Goal: Check status: Check status

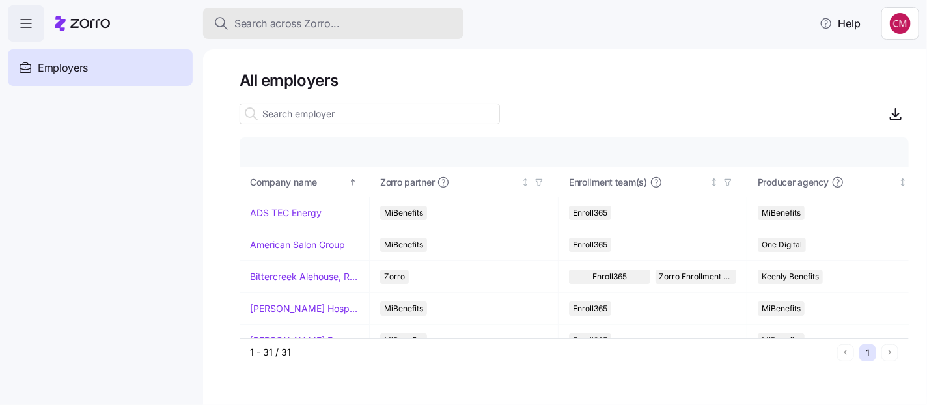
click at [339, 18] on div "Search across Zorro..." at bounding box center [334, 24] width 240 height 16
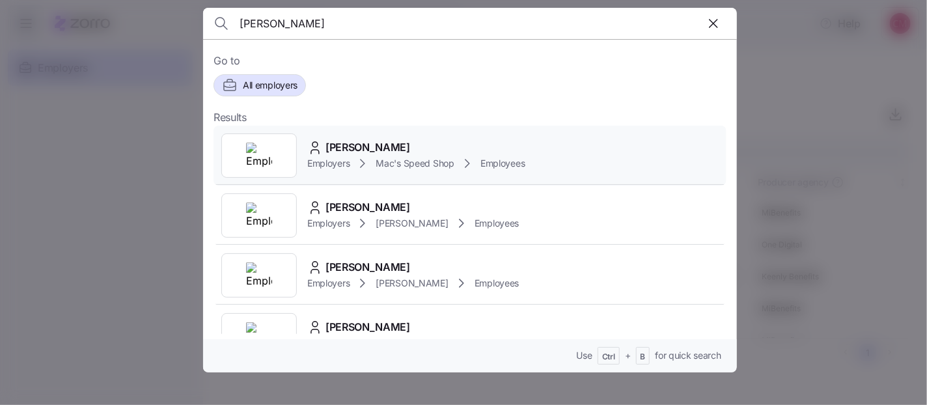
type input "[PERSON_NAME]"
click at [272, 160] on img at bounding box center [259, 156] width 26 height 26
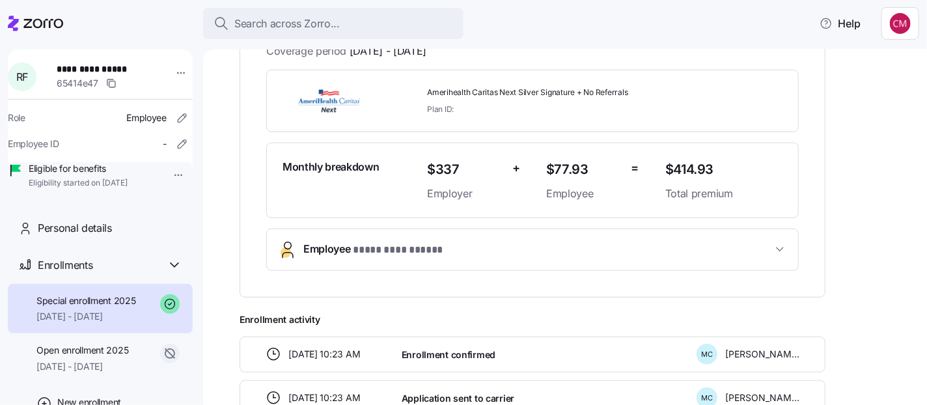
scroll to position [279, 0]
click at [361, 242] on span "**********" at bounding box center [402, 250] width 98 height 16
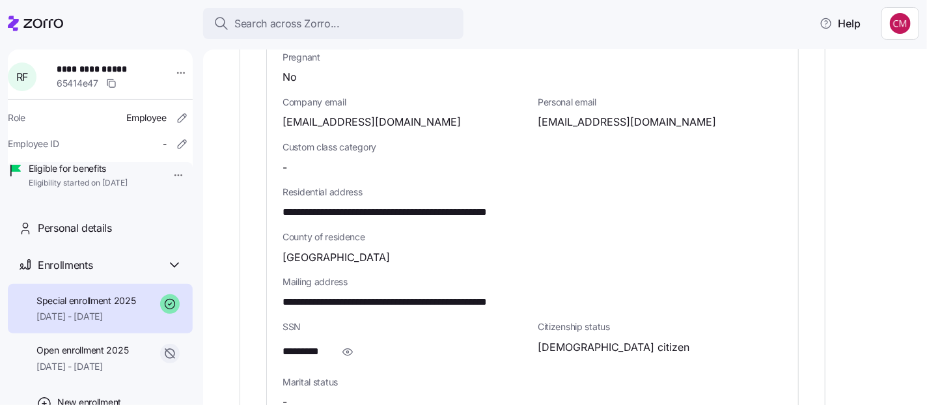
scroll to position [680, 0]
